Goal: Task Accomplishment & Management: Manage account settings

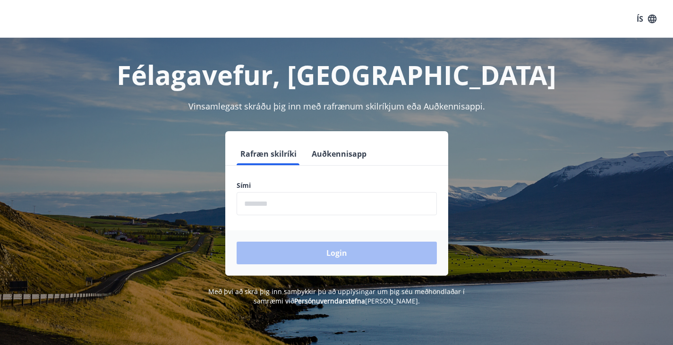
click at [291, 203] on input "phone" at bounding box center [337, 203] width 200 height 23
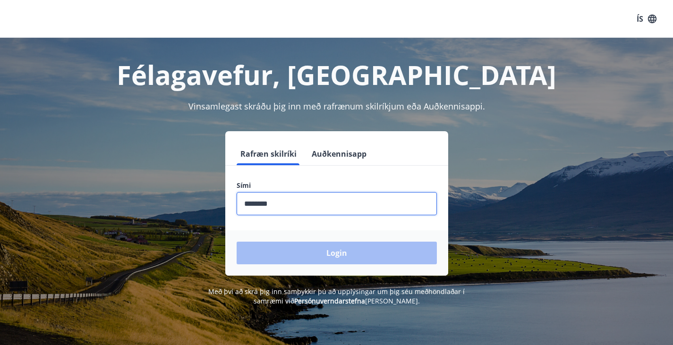
click at [290, 200] on input "phone" at bounding box center [337, 203] width 200 height 23
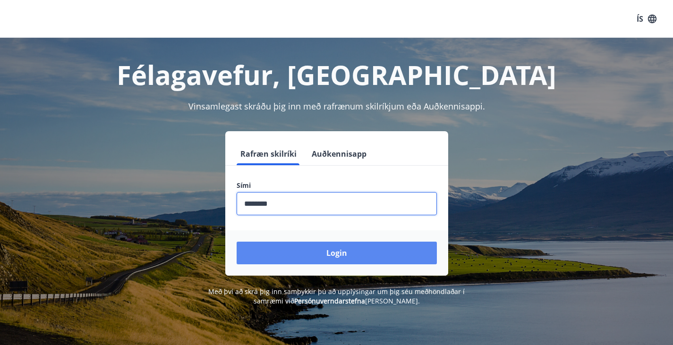
type input "********"
click at [335, 247] on button "Login" at bounding box center [337, 253] width 200 height 23
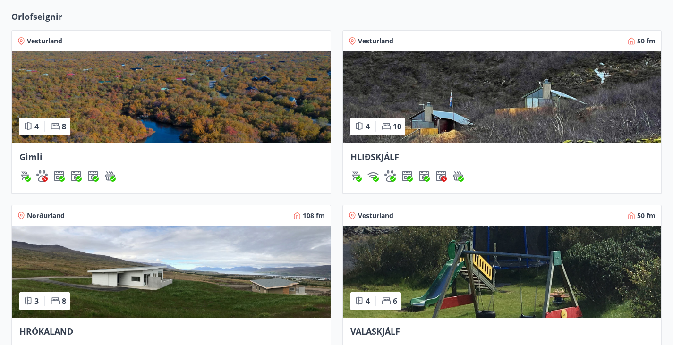
scroll to position [301, 0]
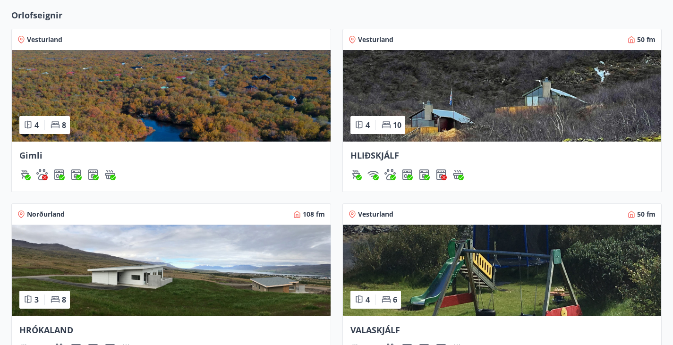
click at [331, 225] on img at bounding box center [171, 271] width 319 height 92
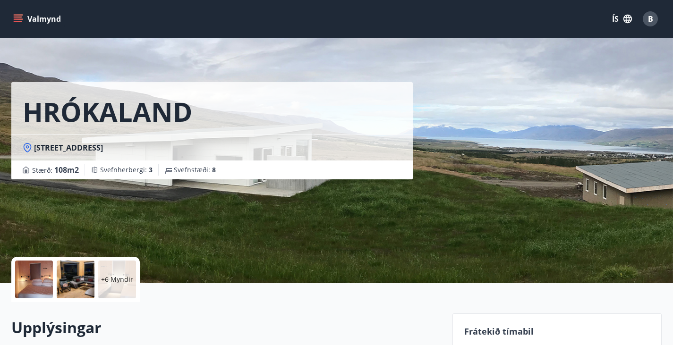
click at [651, 19] on span "B" at bounding box center [650, 19] width 5 height 10
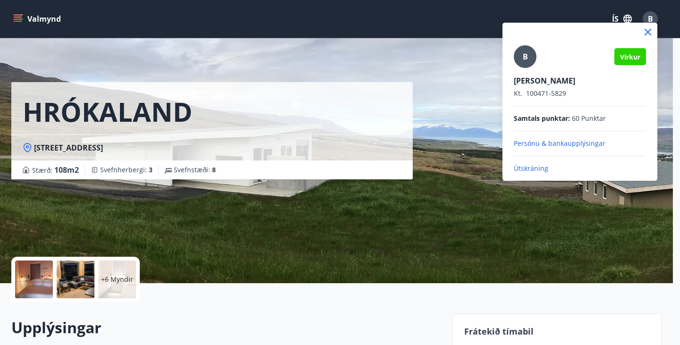
click at [14, 22] on div at bounding box center [340, 172] width 680 height 345
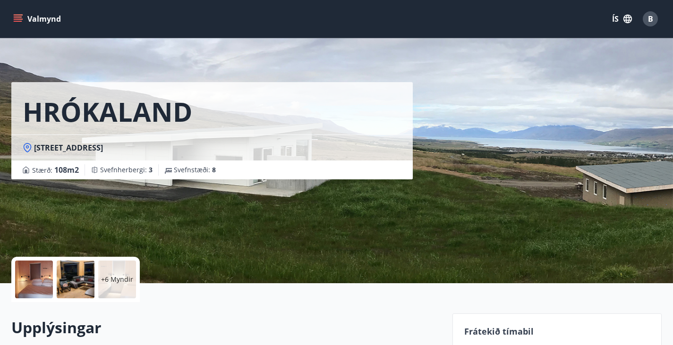
click at [14, 22] on icon "menu" at bounding box center [17, 18] width 9 height 9
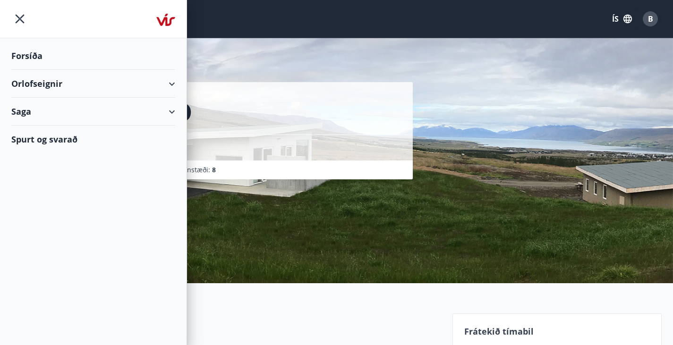
click at [75, 112] on div "Saga" at bounding box center [93, 112] width 164 height 28
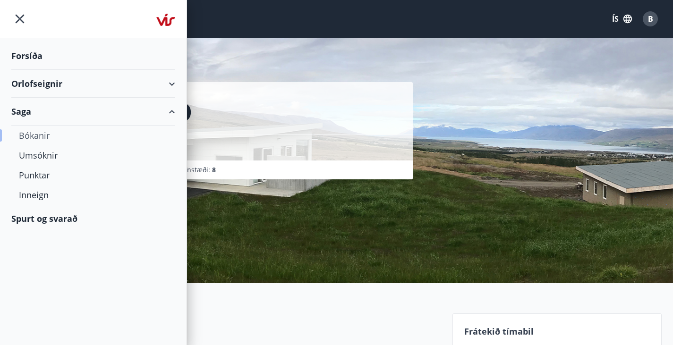
click at [32, 136] on div "Bókanir" at bounding box center [93, 136] width 149 height 20
